Goal: Information Seeking & Learning: Learn about a topic

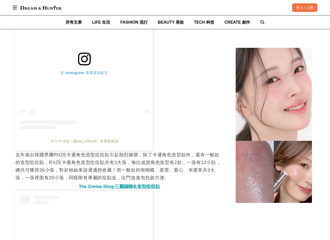
scroll to position [1320, 0]
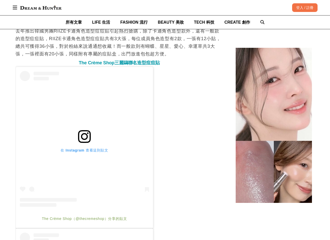
click at [95, 60] on span "The Crème Shop三麗鷗聯名造型痘痘貼" at bounding box center [119, 62] width 81 height 5
copy div "The Crème Shop三麗鷗聯名造型痘痘貼"
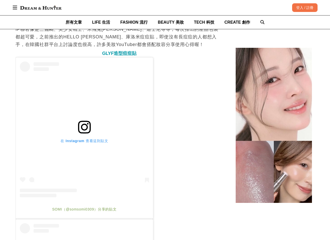
scroll to position [0, 0]
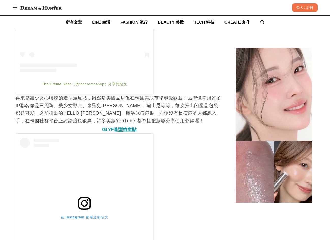
click at [122, 127] on span "GLYF造型痘痘貼" at bounding box center [119, 129] width 34 height 5
